Goal: Information Seeking & Learning: Learn about a topic

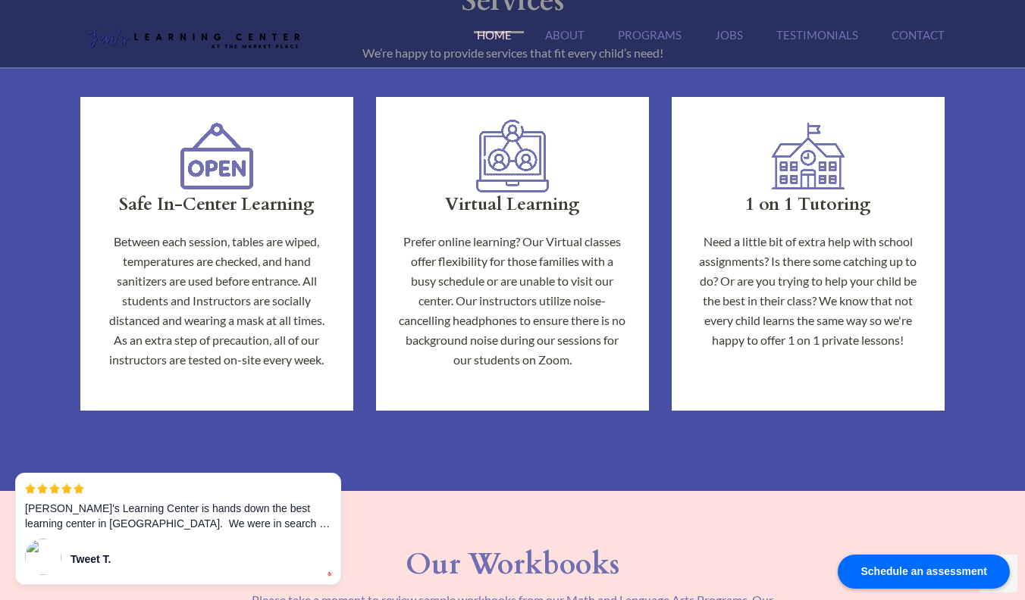
scroll to position [809, 0]
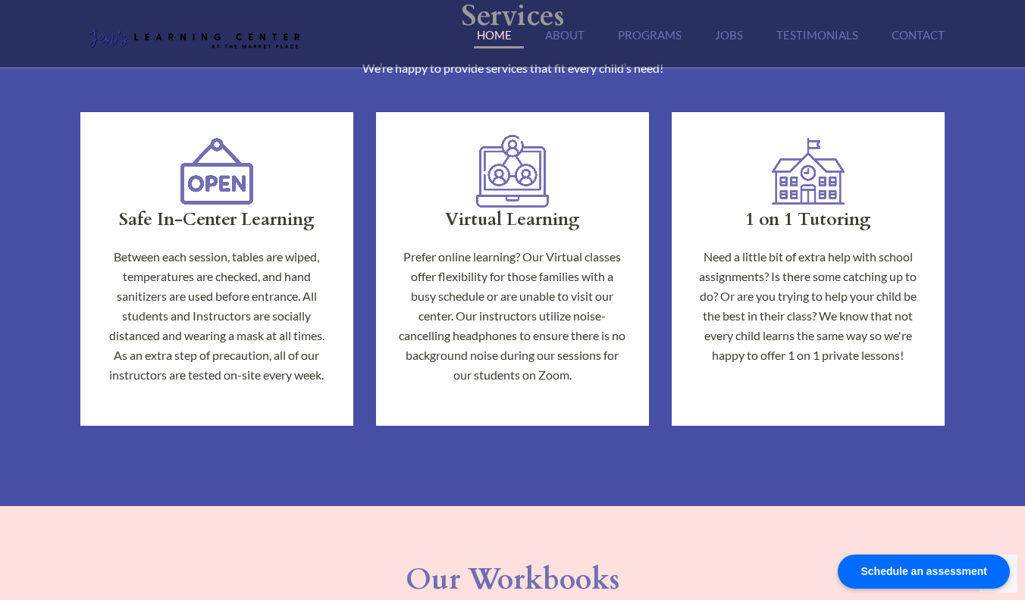
click at [797, 271] on p "Need a little bit of extra help with school assignments? Is there some catching…" at bounding box center [807, 306] width 227 height 118
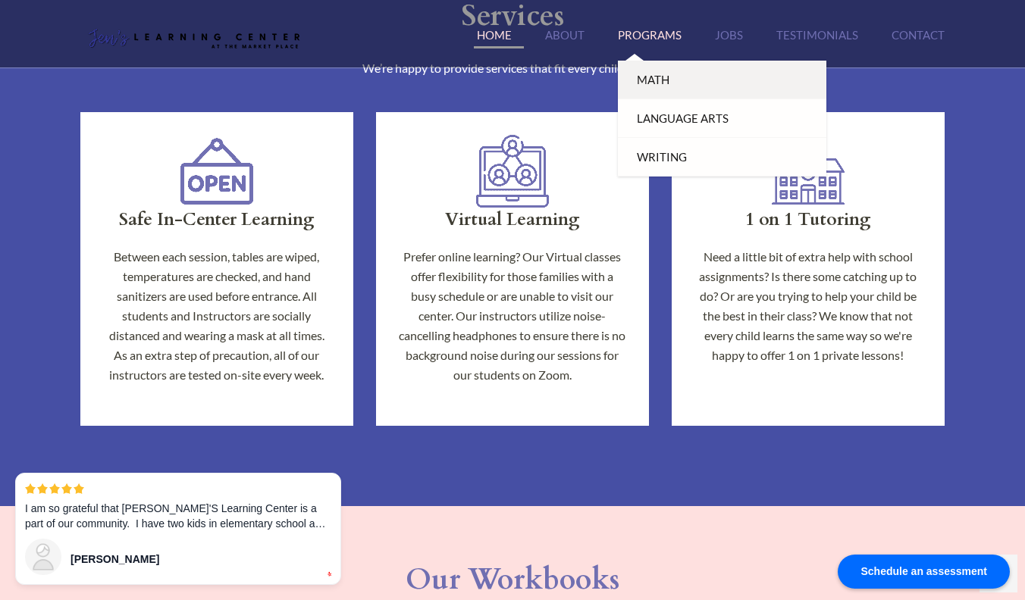
click at [638, 77] on link "Math" at bounding box center [722, 80] width 208 height 39
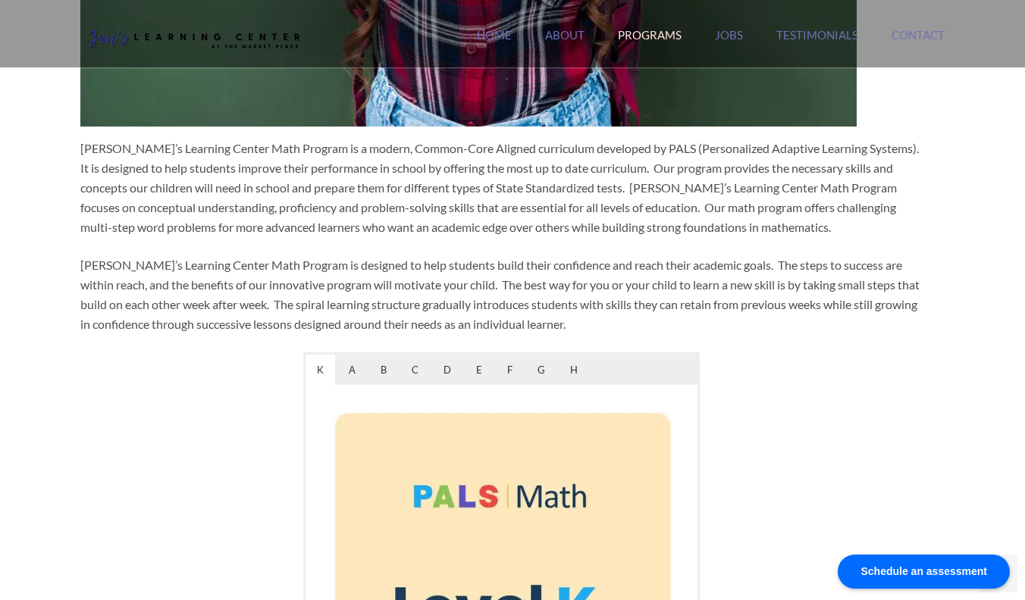
scroll to position [556, 0]
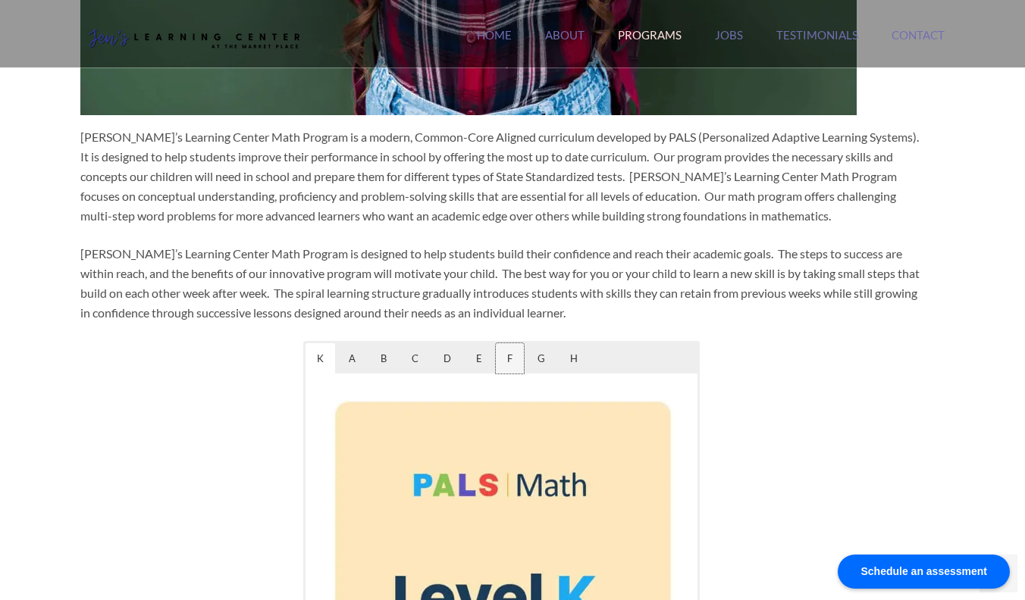
click at [510, 358] on span "F" at bounding box center [510, 358] width 28 height 30
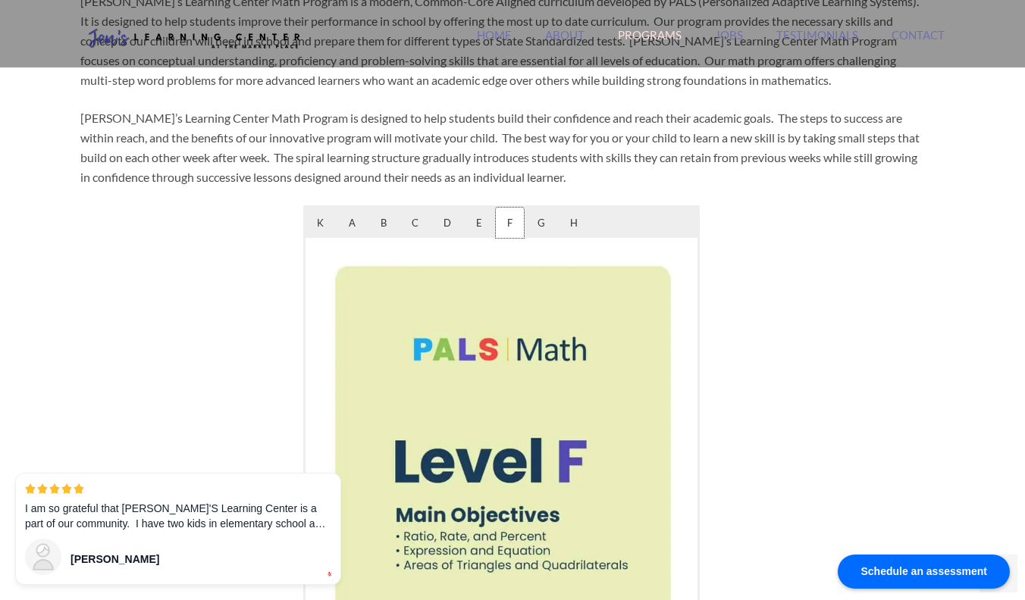
scroll to position [686, 0]
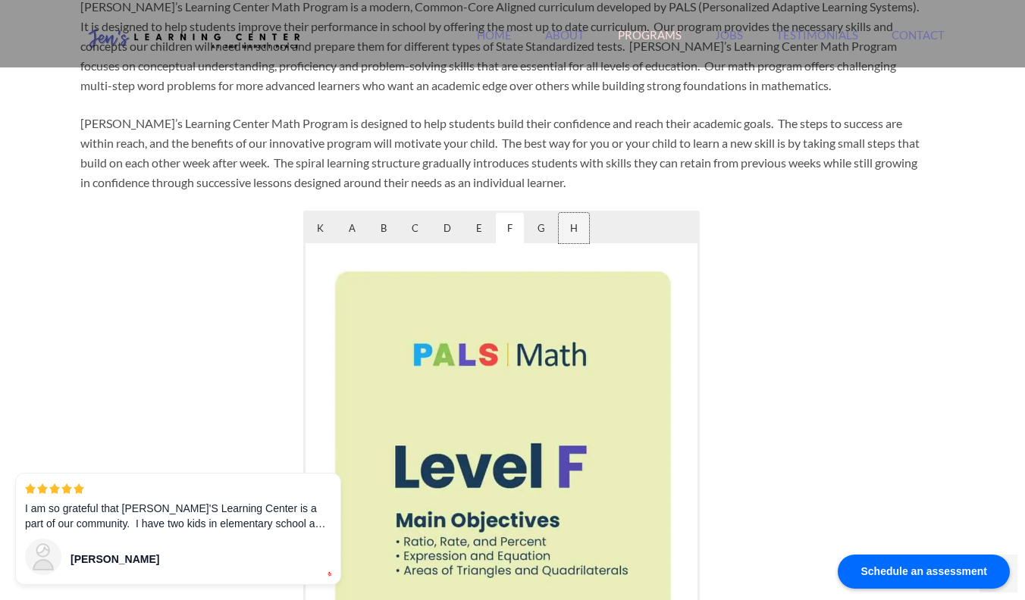
click at [571, 225] on span "H" at bounding box center [574, 228] width 30 height 30
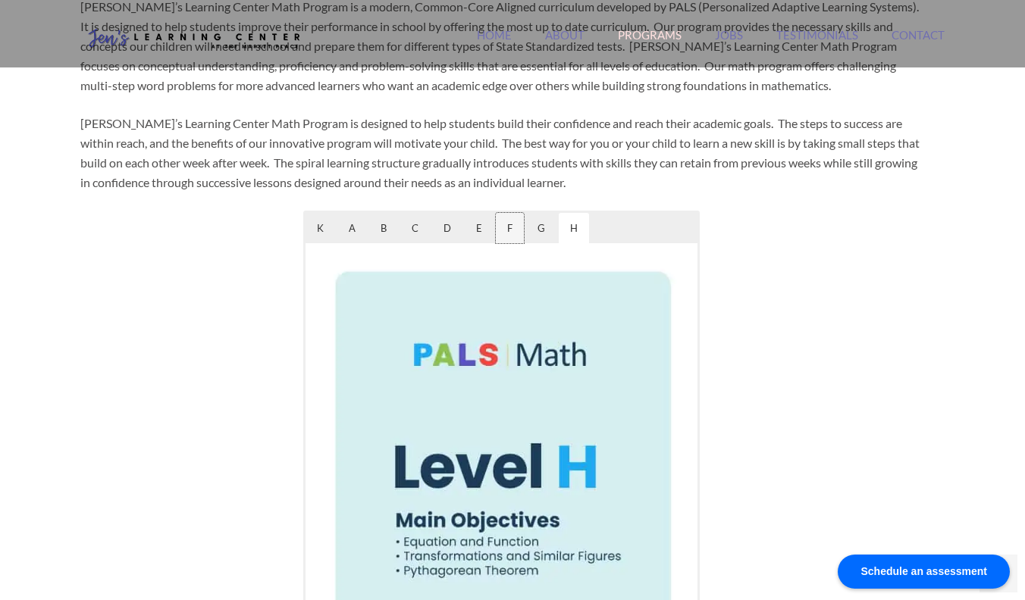
click at [496, 227] on span "F" at bounding box center [510, 228] width 28 height 30
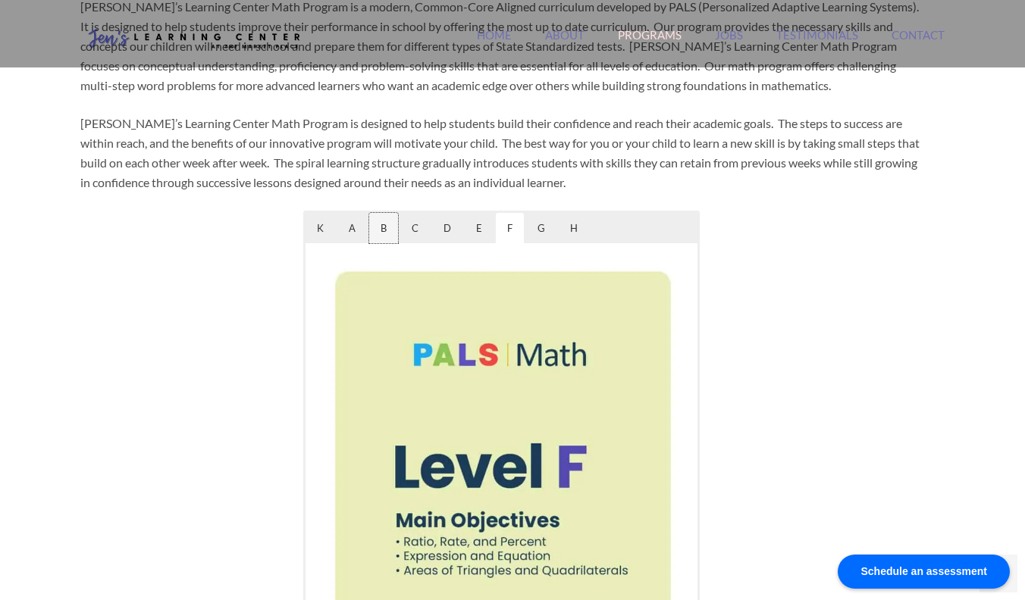
click at [384, 227] on span "B" at bounding box center [383, 228] width 29 height 30
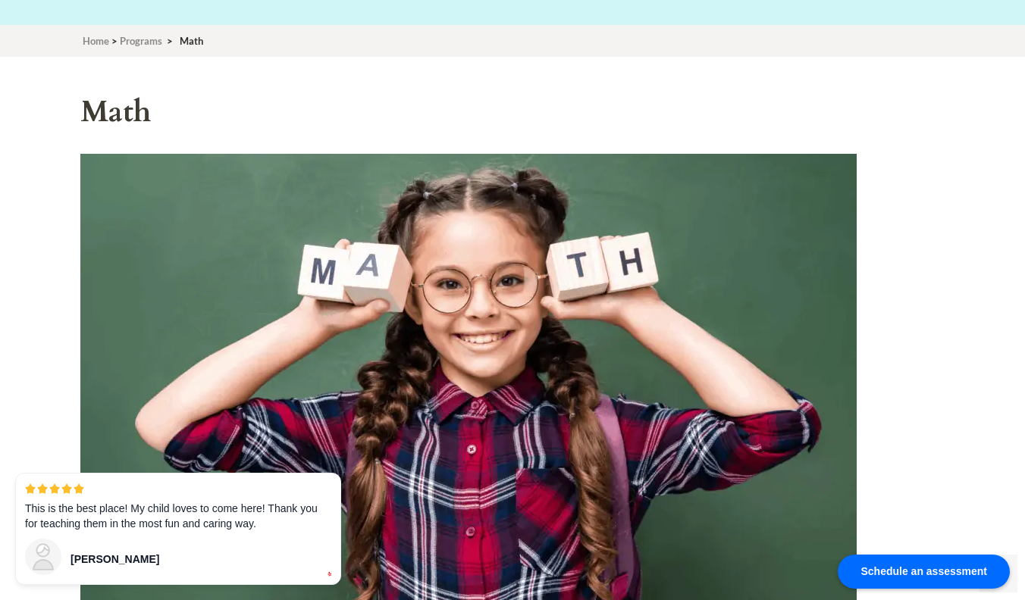
scroll to position [0, 0]
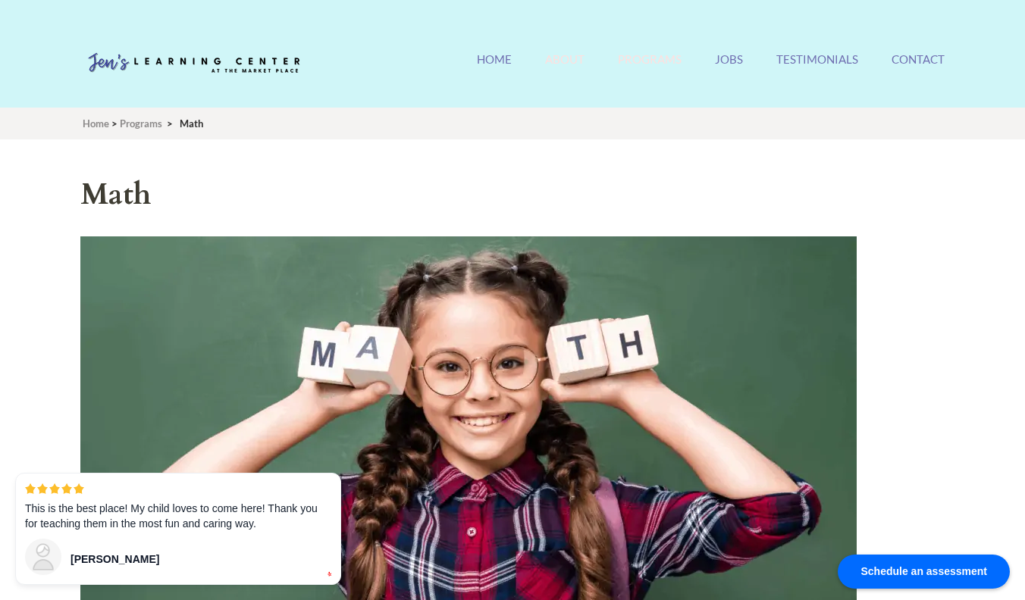
click at [578, 57] on link "About" at bounding box center [564, 68] width 39 height 33
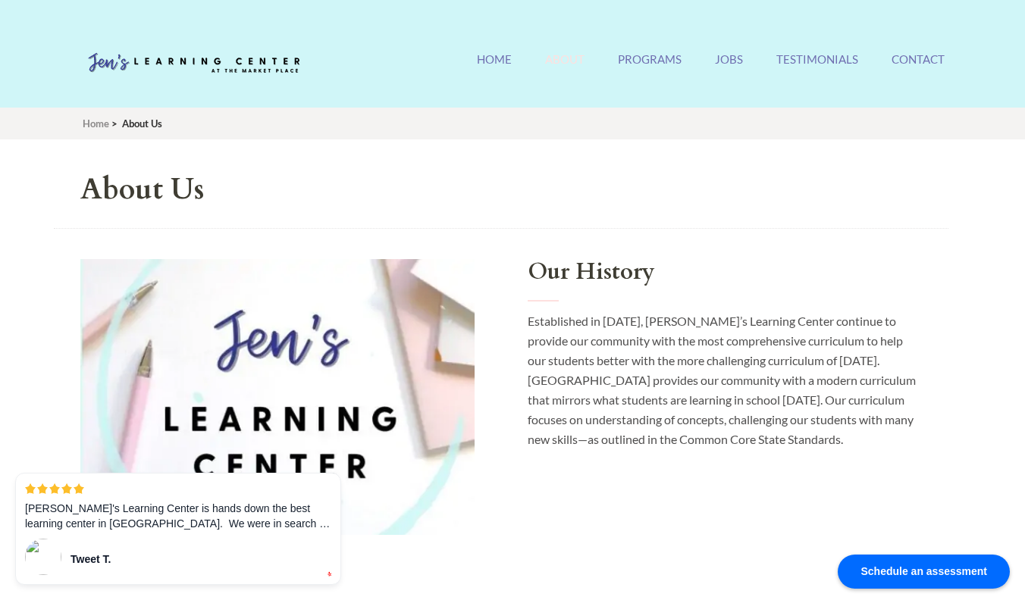
click at [145, 54] on img at bounding box center [193, 63] width 227 height 45
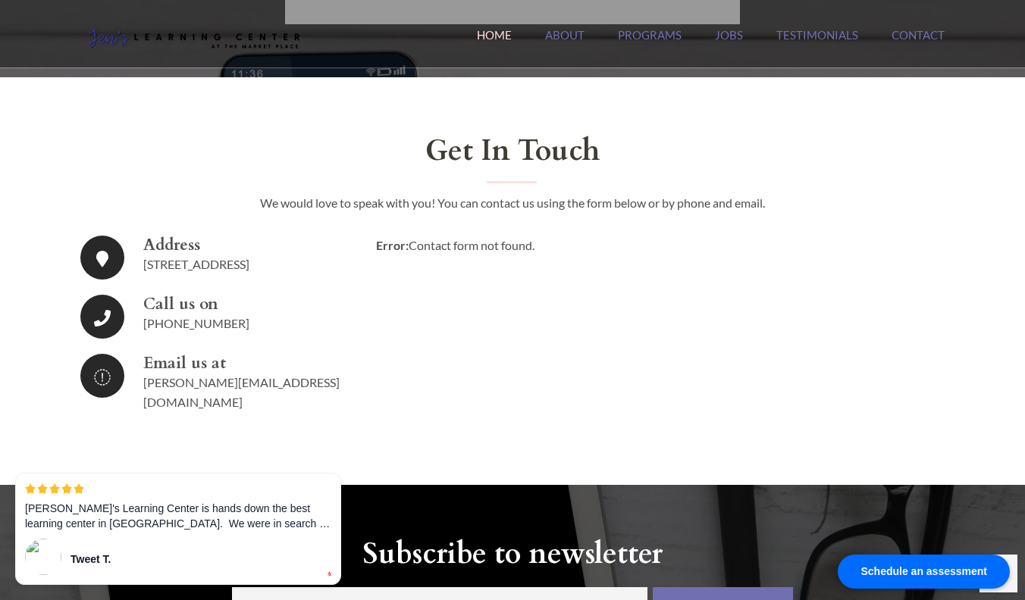
scroll to position [2460, 0]
